Goal: Understand process/instructions: Learn how to perform a task or action

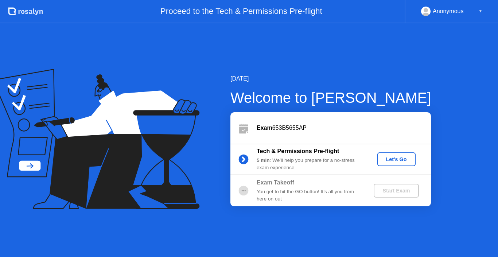
click at [314, 195] on div "You get to hit the GO button! It’s all you from here on out" at bounding box center [309, 195] width 105 height 15
click at [393, 157] on div "Let's Go" at bounding box center [397, 160] width 32 height 6
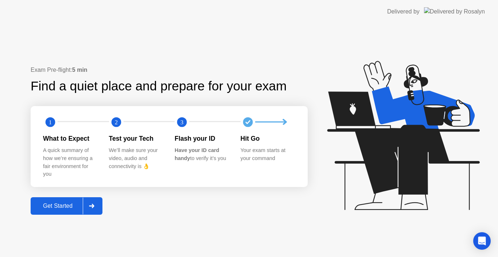
click at [65, 207] on div "Get Started" at bounding box center [58, 206] width 50 height 7
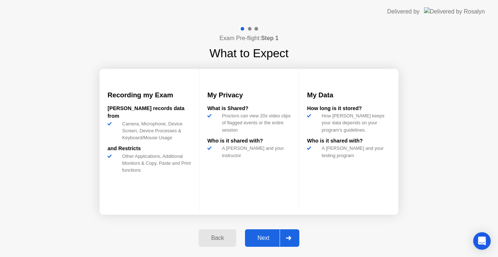
click at [261, 236] on div "Next" at bounding box center [263, 238] width 32 height 7
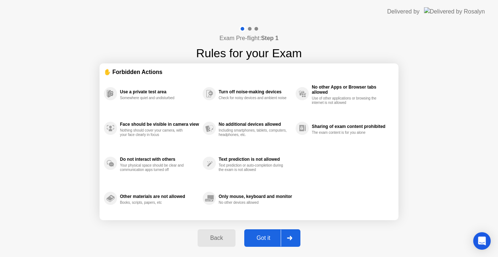
click at [259, 238] on div "Got it" at bounding box center [264, 238] width 34 height 7
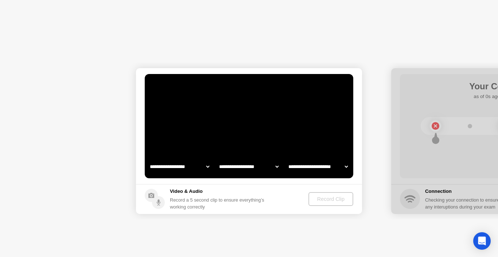
select select "**********"
select select "*******"
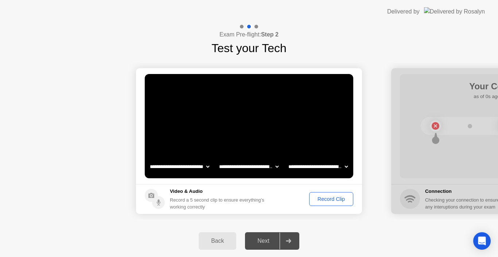
click at [337, 198] on div "Record Clip" at bounding box center [331, 199] width 39 height 6
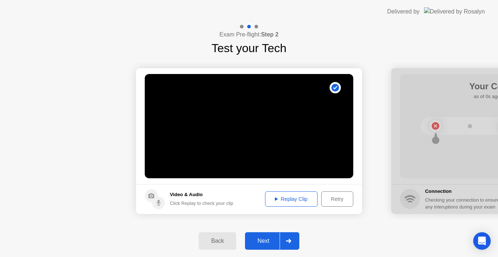
click at [267, 239] on div "Next" at bounding box center [263, 241] width 32 height 7
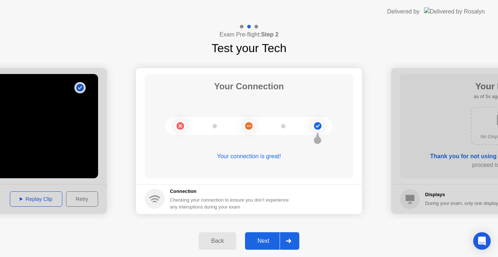
click at [266, 243] on div "Next" at bounding box center [263, 241] width 32 height 7
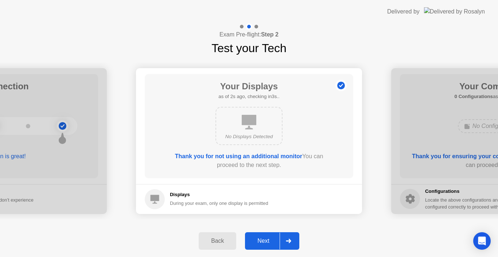
click at [266, 242] on div "Next" at bounding box center [263, 241] width 32 height 7
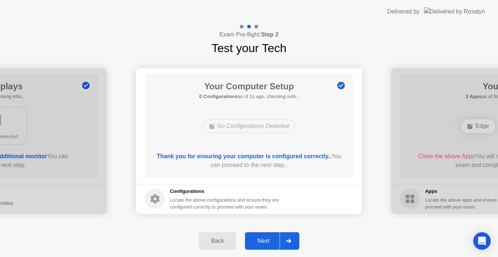
click at [266, 242] on div "Next" at bounding box center [263, 241] width 32 height 7
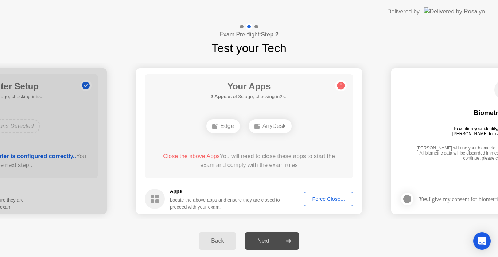
click at [321, 196] on div "Force Close..." at bounding box center [329, 199] width 45 height 6
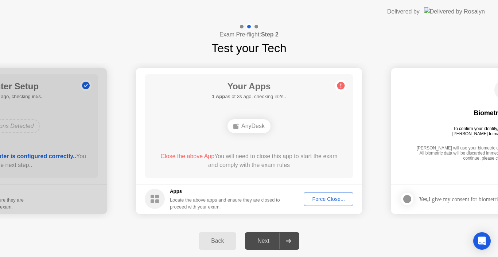
click at [326, 197] on div "Force Close..." at bounding box center [329, 199] width 45 height 6
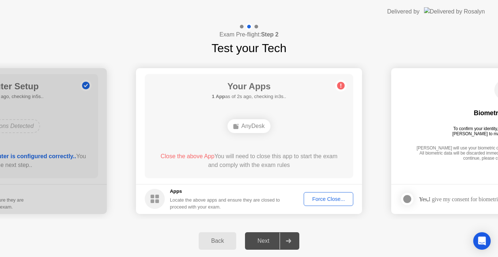
click at [315, 192] on button "Force Close..." at bounding box center [329, 199] width 50 height 14
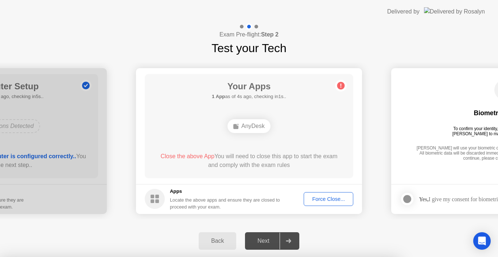
drag, startPoint x: 192, startPoint y: 116, endPoint x: 238, endPoint y: 116, distance: 46.0
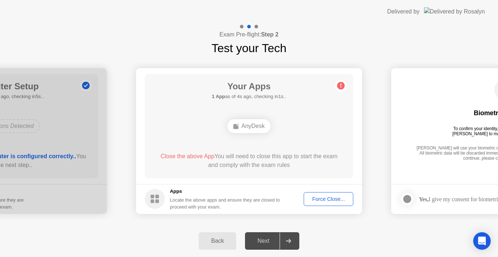
click at [325, 197] on div "Force Close..." at bounding box center [329, 199] width 45 height 6
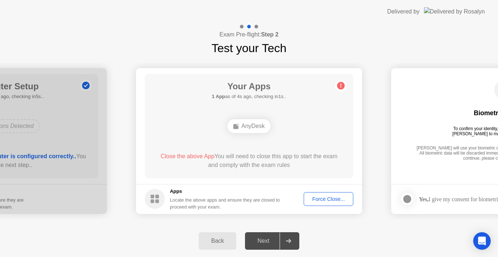
click at [288, 243] on icon at bounding box center [288, 241] width 5 height 4
click at [267, 241] on div "Next" at bounding box center [263, 241] width 32 height 7
click at [318, 198] on div "Force Close..." at bounding box center [329, 199] width 45 height 6
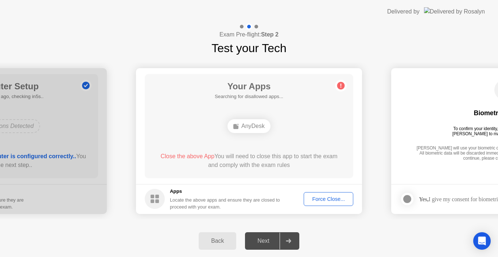
click at [277, 240] on div "Next" at bounding box center [263, 241] width 32 height 7
click at [290, 241] on icon at bounding box center [288, 241] width 5 height 4
